Goal: Task Accomplishment & Management: Manage account settings

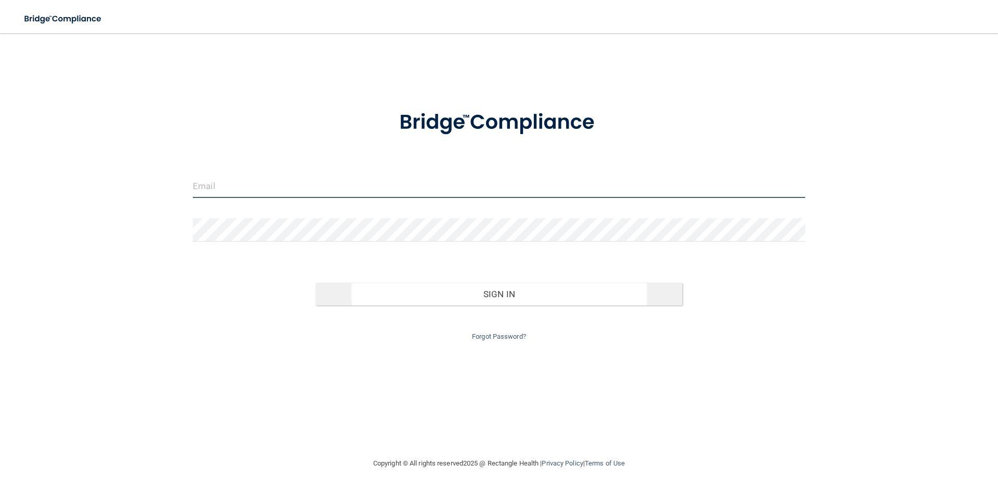
type input "[PERSON_NAME][EMAIL_ADDRESS][DOMAIN_NAME]"
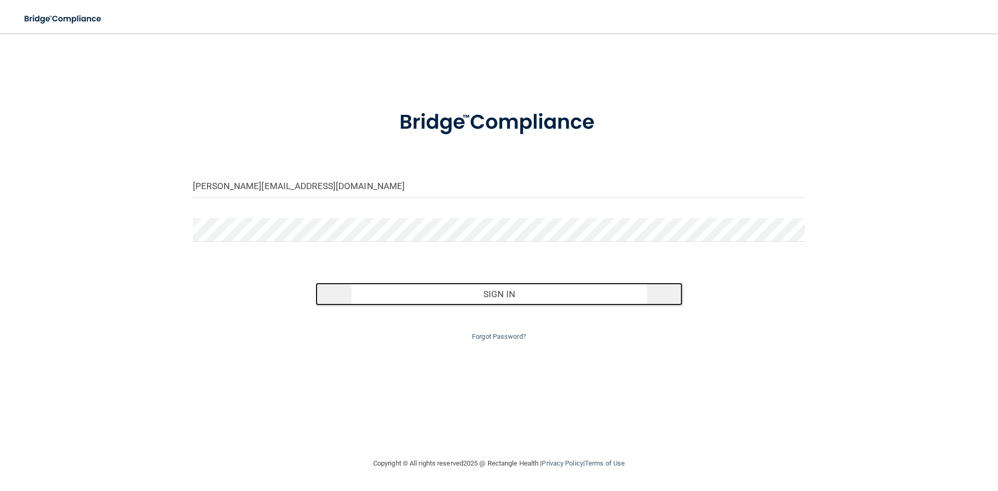
click at [508, 297] on button "Sign In" at bounding box center [500, 294] width 368 height 23
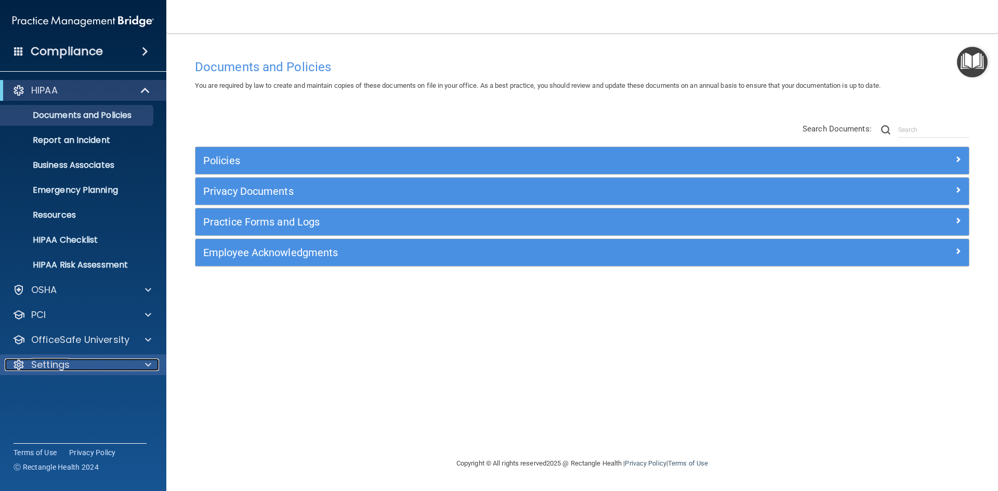
click at [151, 362] on div at bounding box center [147, 365] width 26 height 12
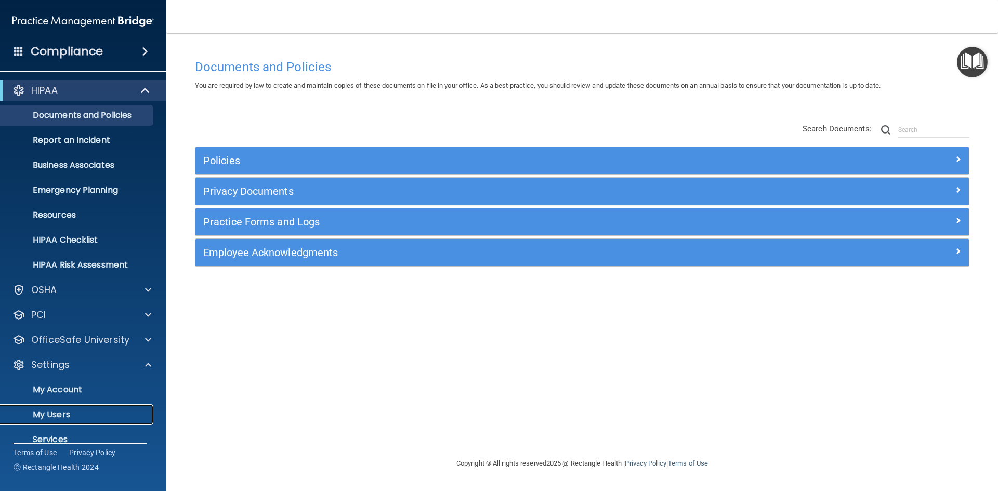
click at [122, 409] on link "My Users" at bounding box center [72, 414] width 164 height 21
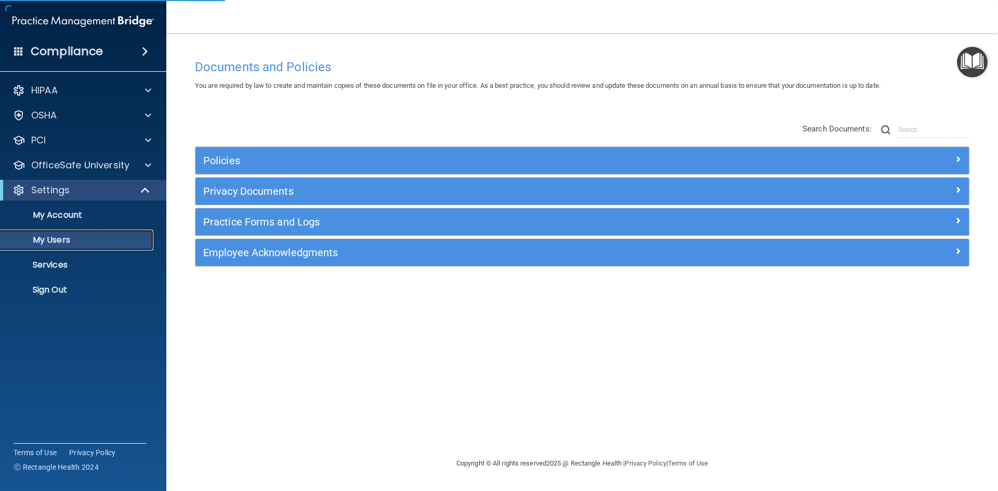
select select "20"
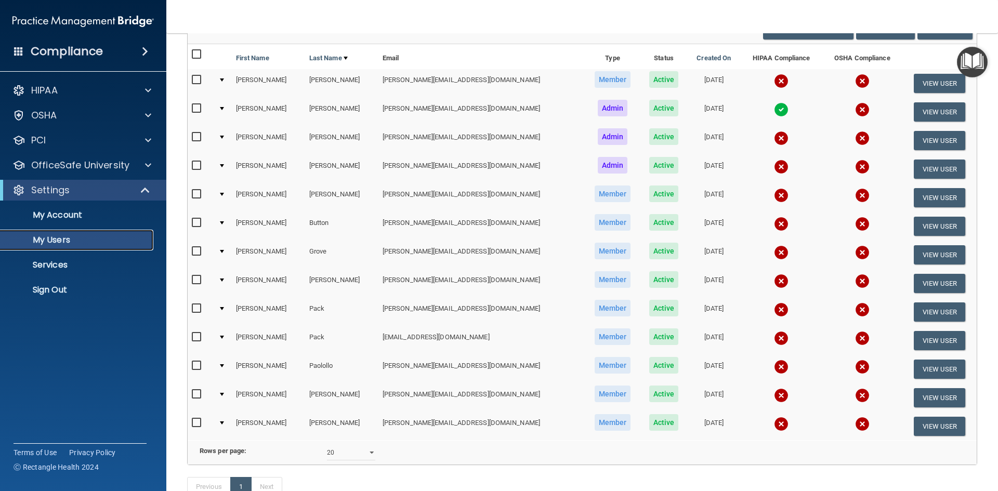
scroll to position [104, 0]
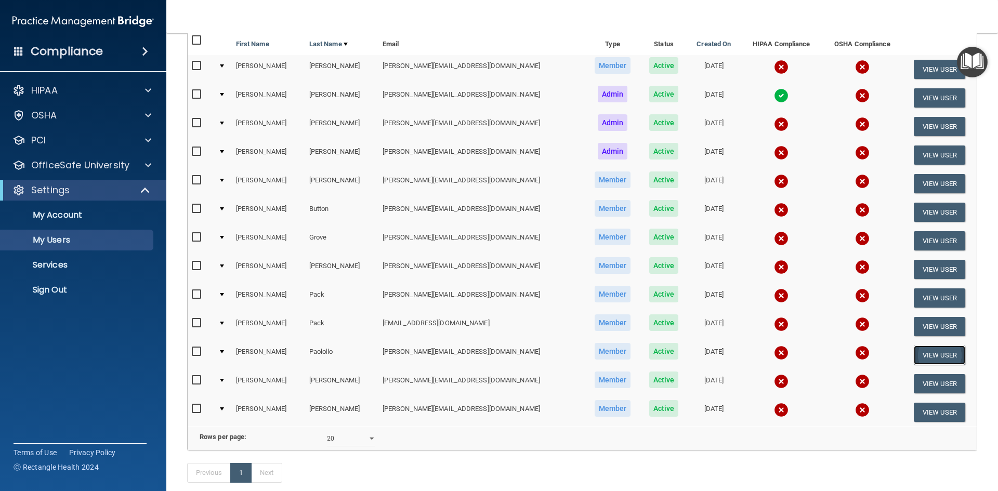
click at [933, 354] on button "View User" at bounding box center [939, 355] width 51 height 19
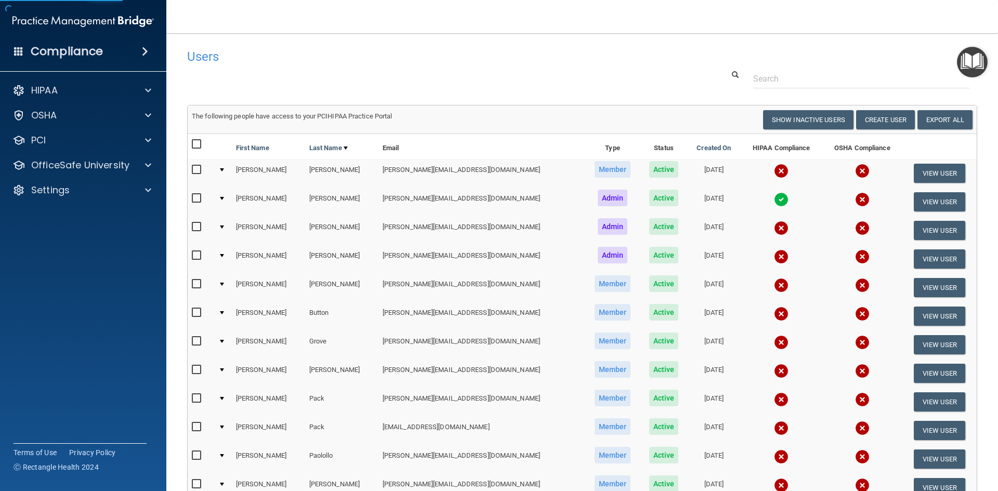
select select "practice_member"
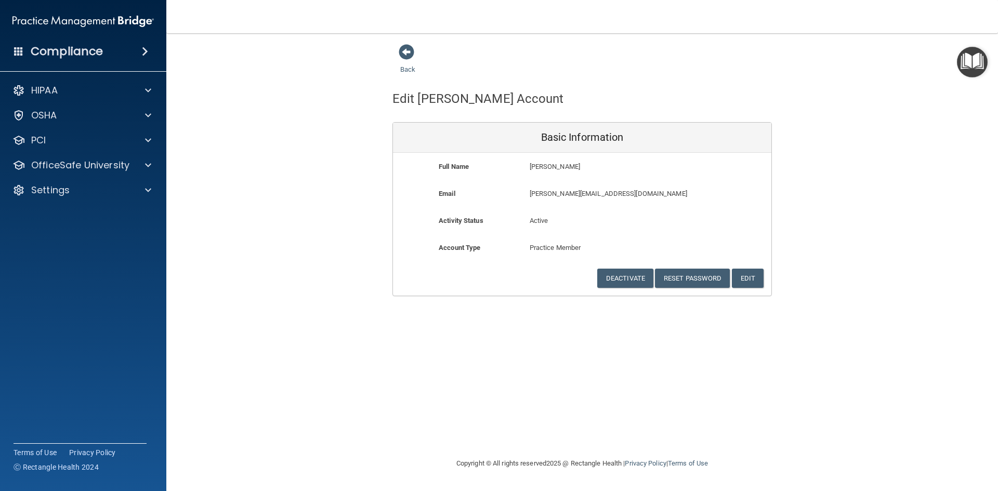
click at [552, 199] on p "[PERSON_NAME][EMAIL_ADDRESS][DOMAIN_NAME]" at bounding box center [613, 194] width 166 height 12
click at [752, 279] on button "Edit" at bounding box center [748, 278] width 32 height 19
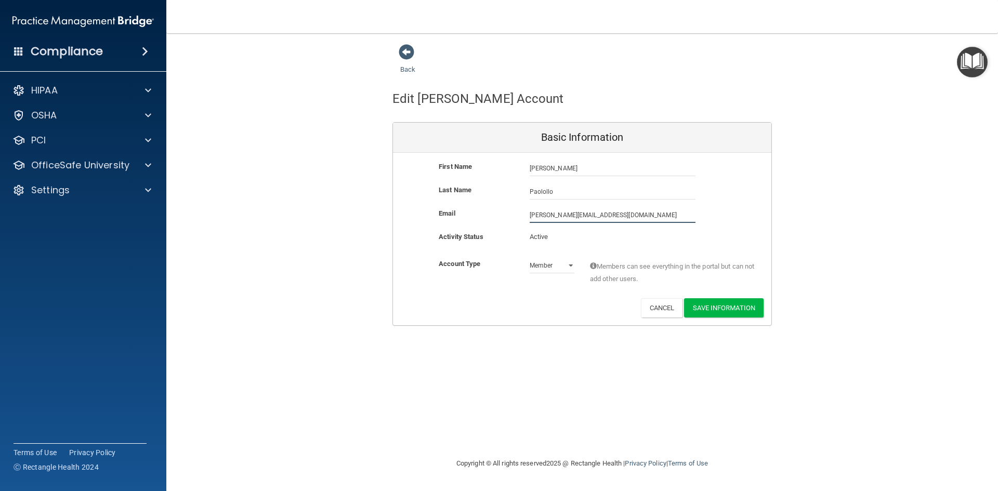
click at [585, 214] on input "[PERSON_NAME][EMAIL_ADDRESS][DOMAIN_NAME]" at bounding box center [613, 215] width 166 height 16
type input "[PERSON_NAME][EMAIL_ADDRESS][DOMAIN_NAME]"
click at [726, 309] on button "Save Information" at bounding box center [724, 309] width 80 height 19
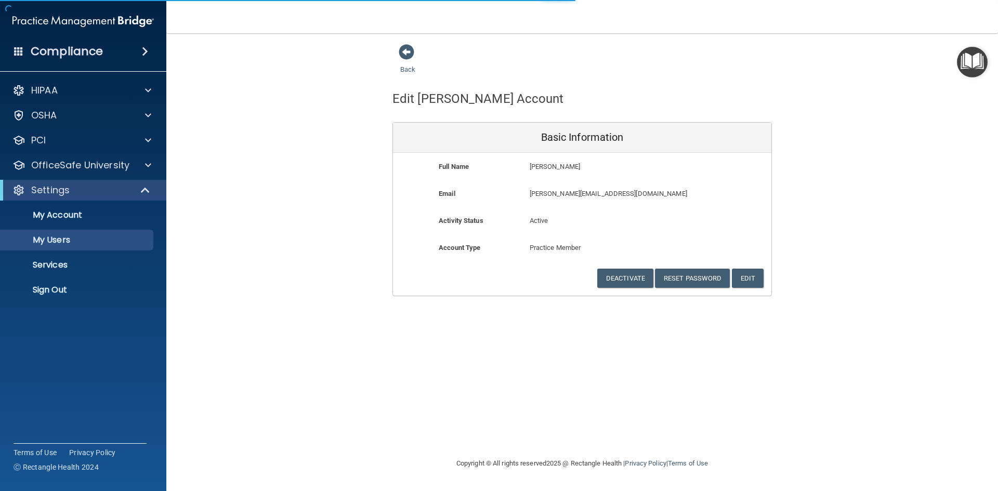
select select "20"
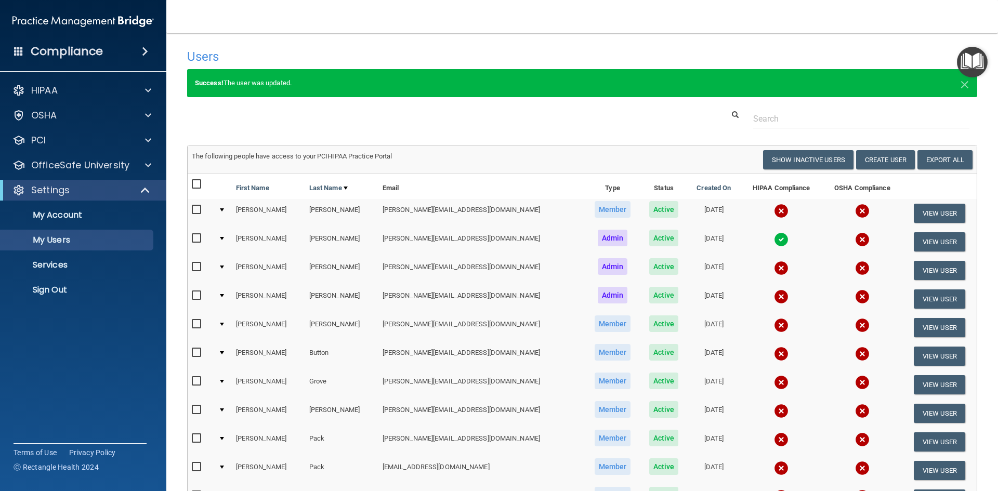
scroll to position [52, 0]
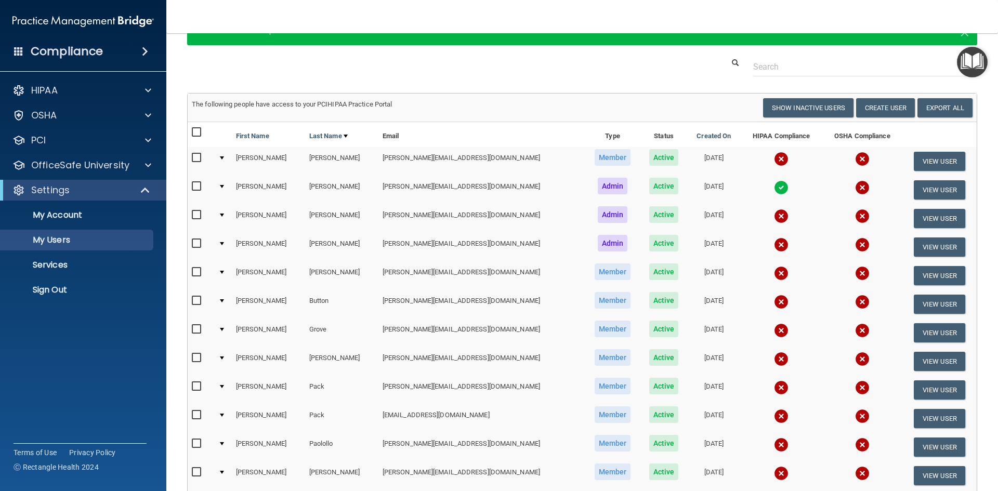
click at [193, 444] on input "checkbox" at bounding box center [198, 444] width 12 height 8
checkbox input "true"
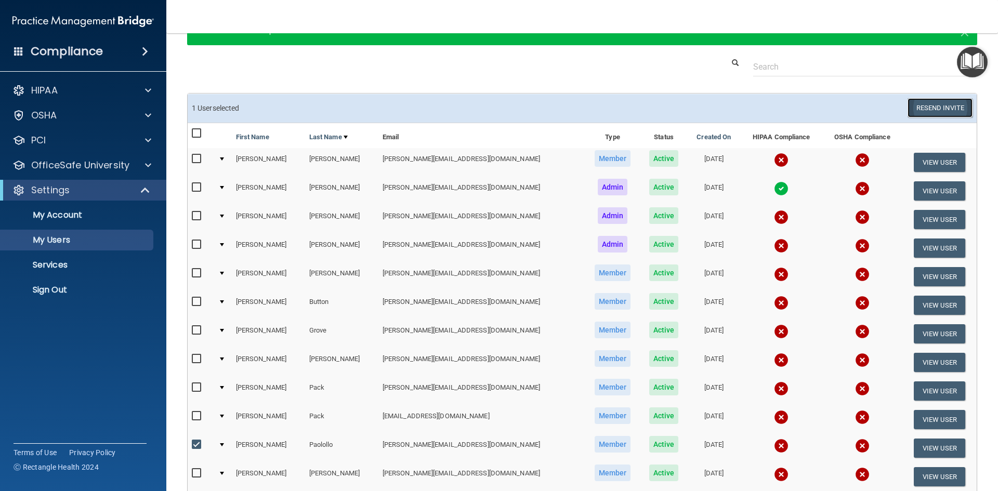
click at [930, 106] on button "Resend Invite" at bounding box center [940, 107] width 65 height 19
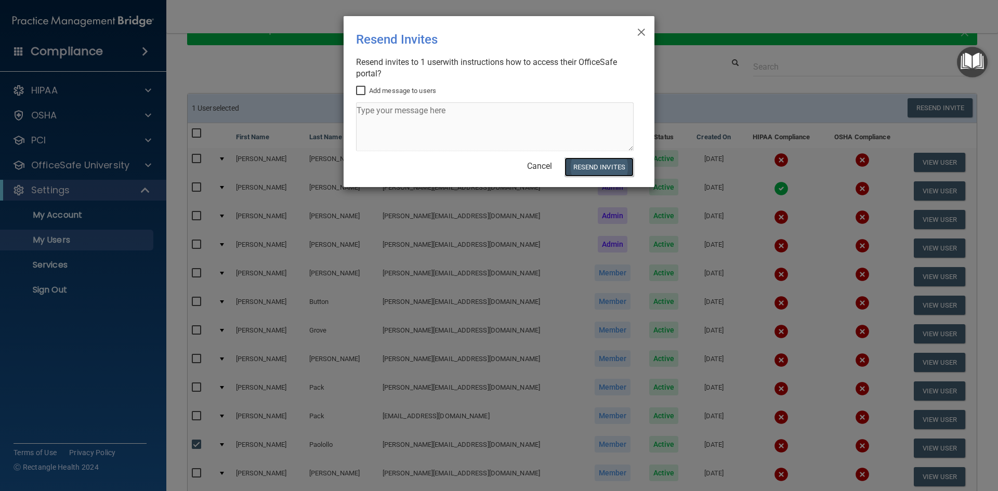
click at [594, 169] on button "Resend Invites" at bounding box center [599, 167] width 69 height 19
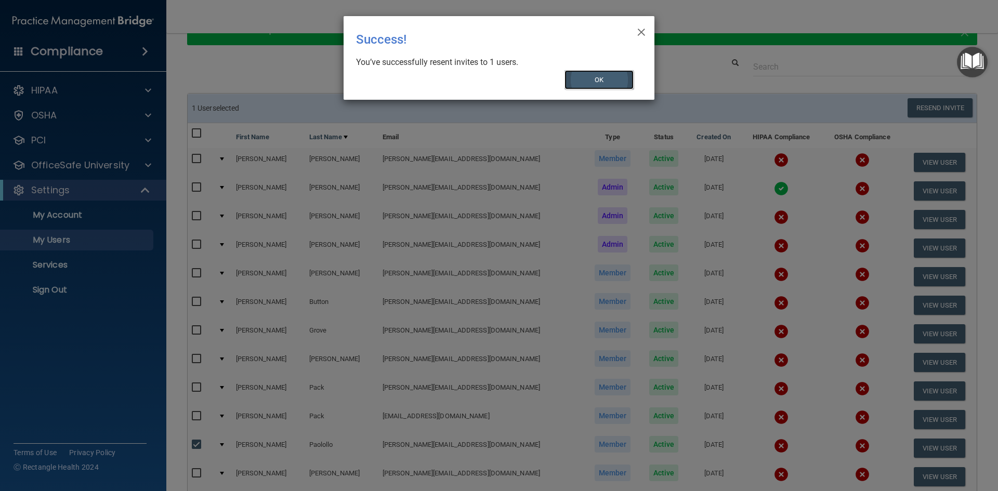
click at [604, 84] on button "OK" at bounding box center [600, 79] width 70 height 19
